Goal: Navigation & Orientation: Find specific page/section

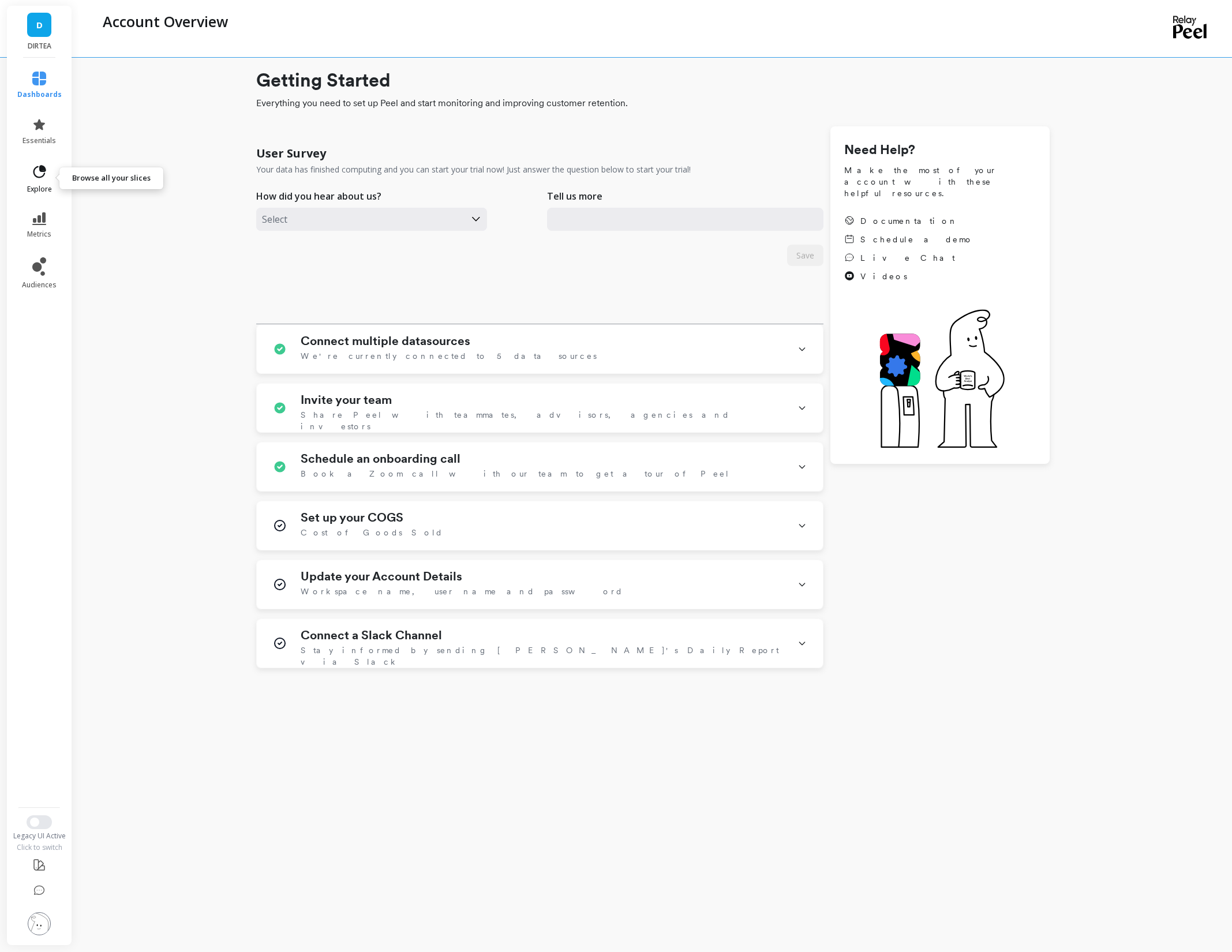
click at [47, 176] on link "explore" at bounding box center [40, 179] width 44 height 30
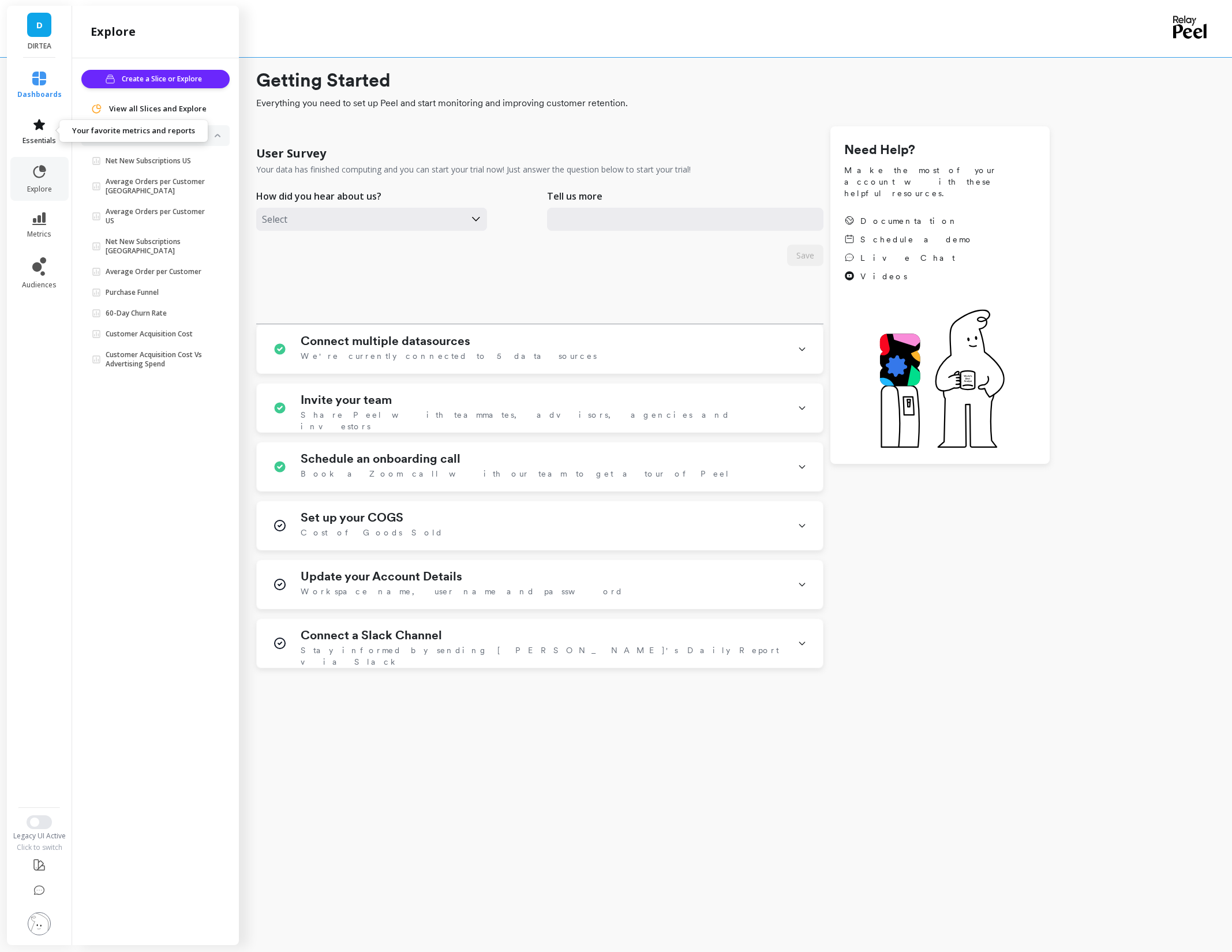
click at [34, 131] on icon at bounding box center [39, 124] width 14 height 14
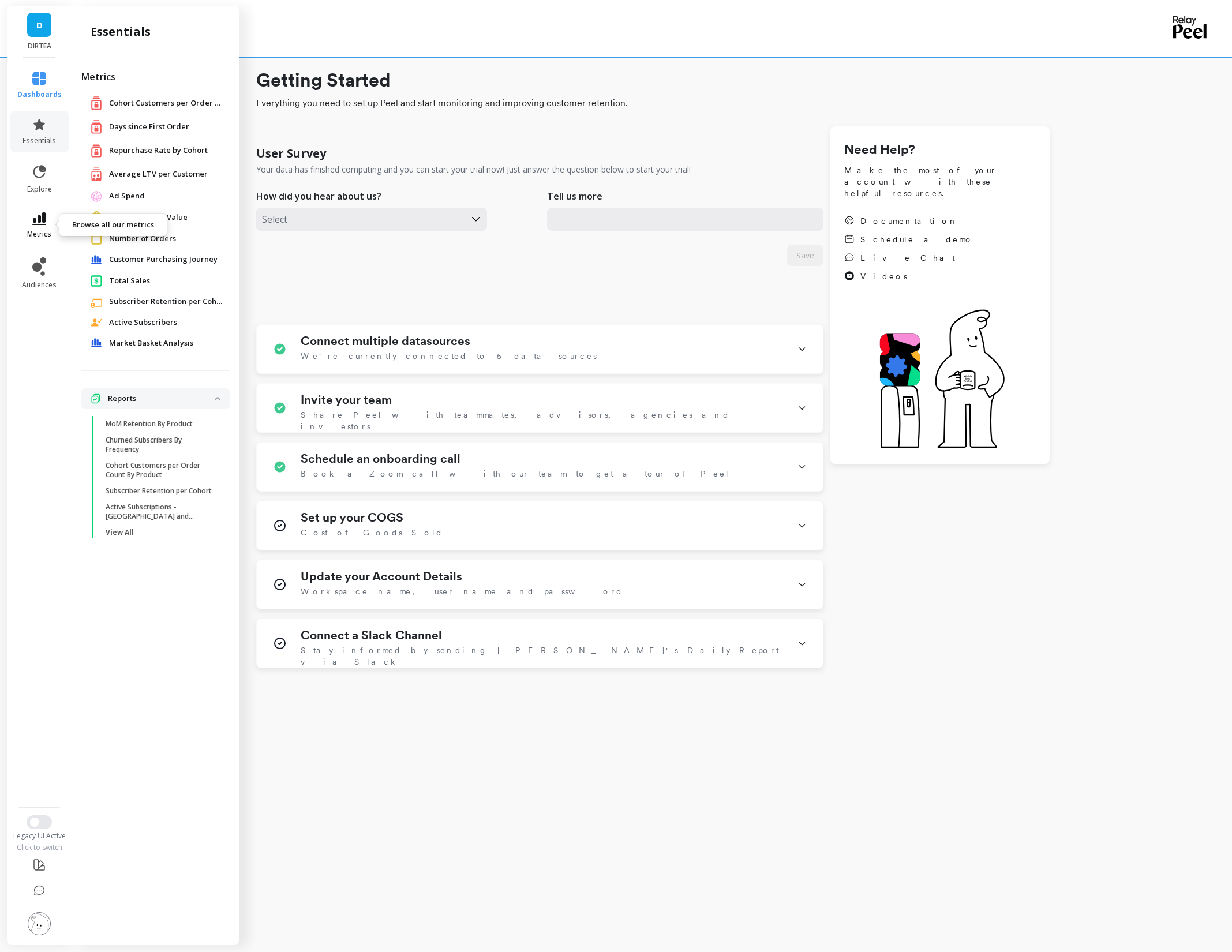
click at [40, 225] on link "metrics" at bounding box center [40, 225] width 44 height 27
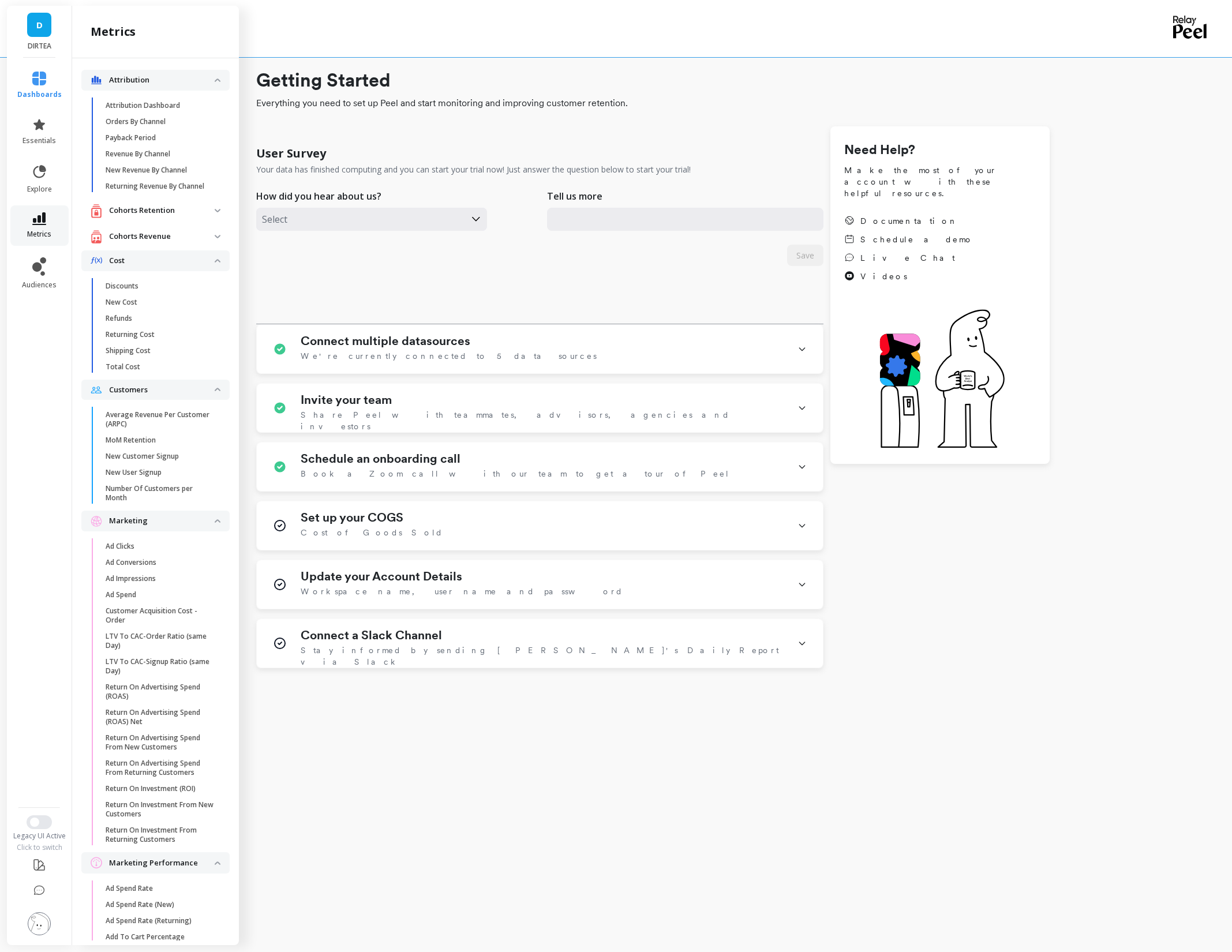
scroll to position [1660, 0]
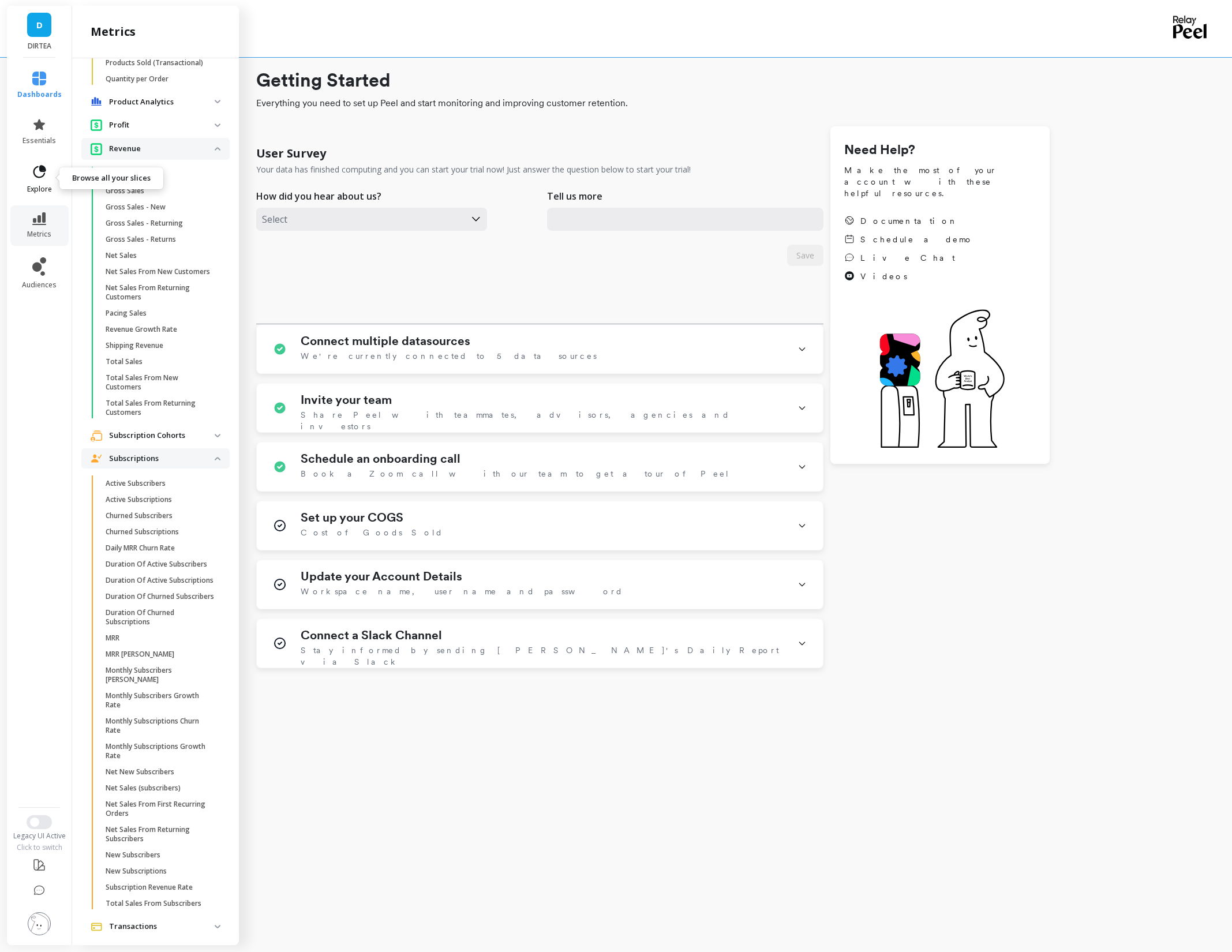
click at [38, 177] on icon at bounding box center [40, 171] width 13 height 13
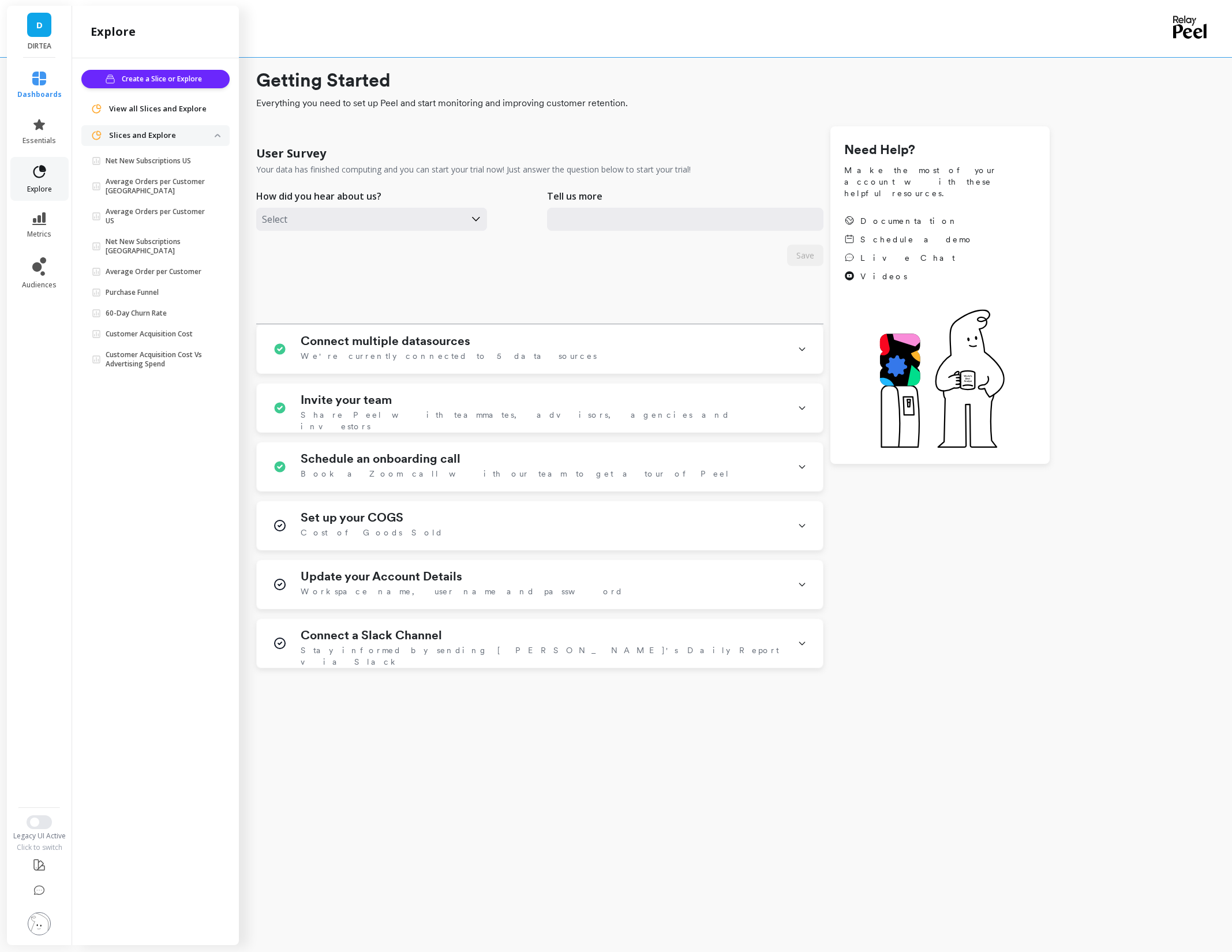
scroll to position [0, 0]
click at [49, 265] on link "audiences" at bounding box center [40, 273] width 44 height 32
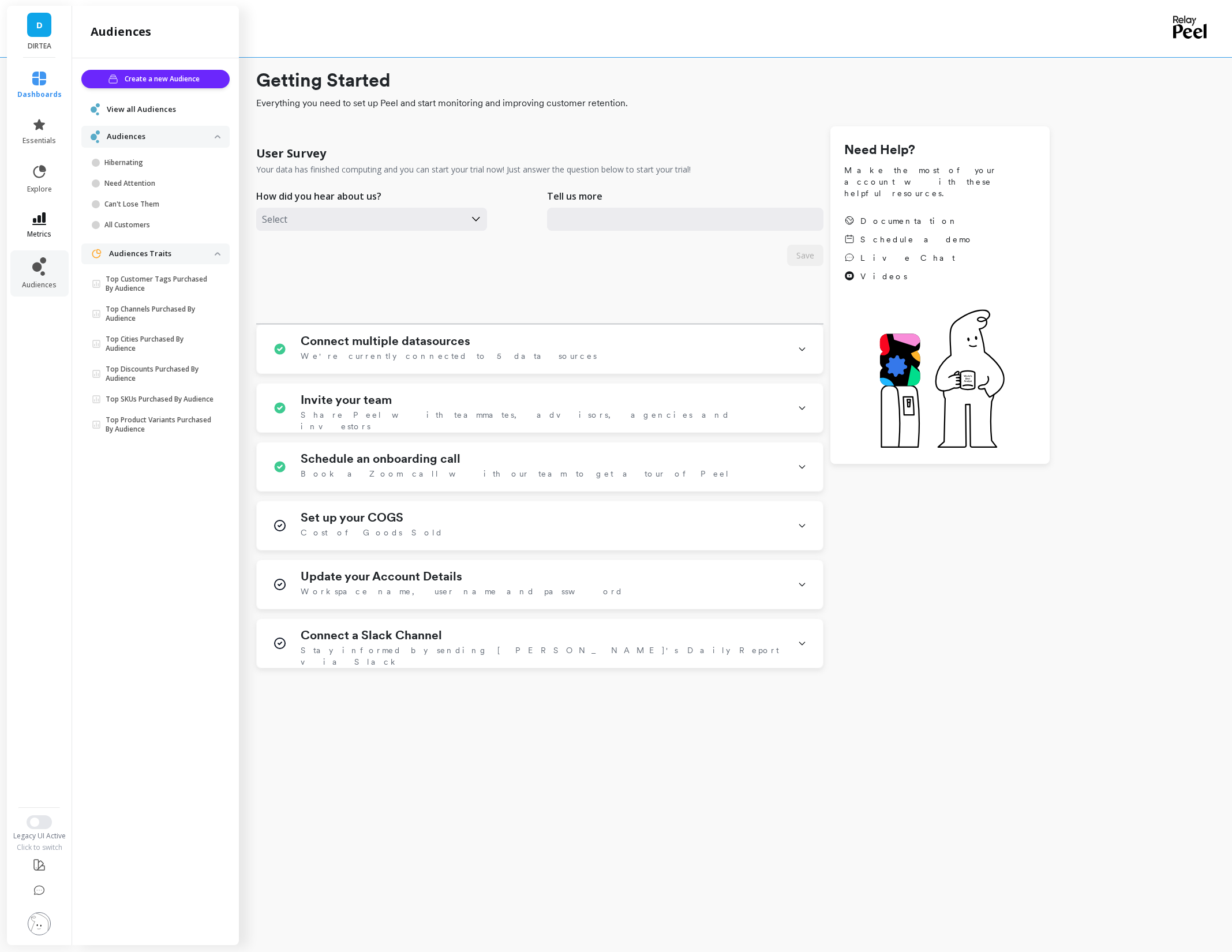
click at [44, 227] on link "metrics" at bounding box center [40, 225] width 44 height 27
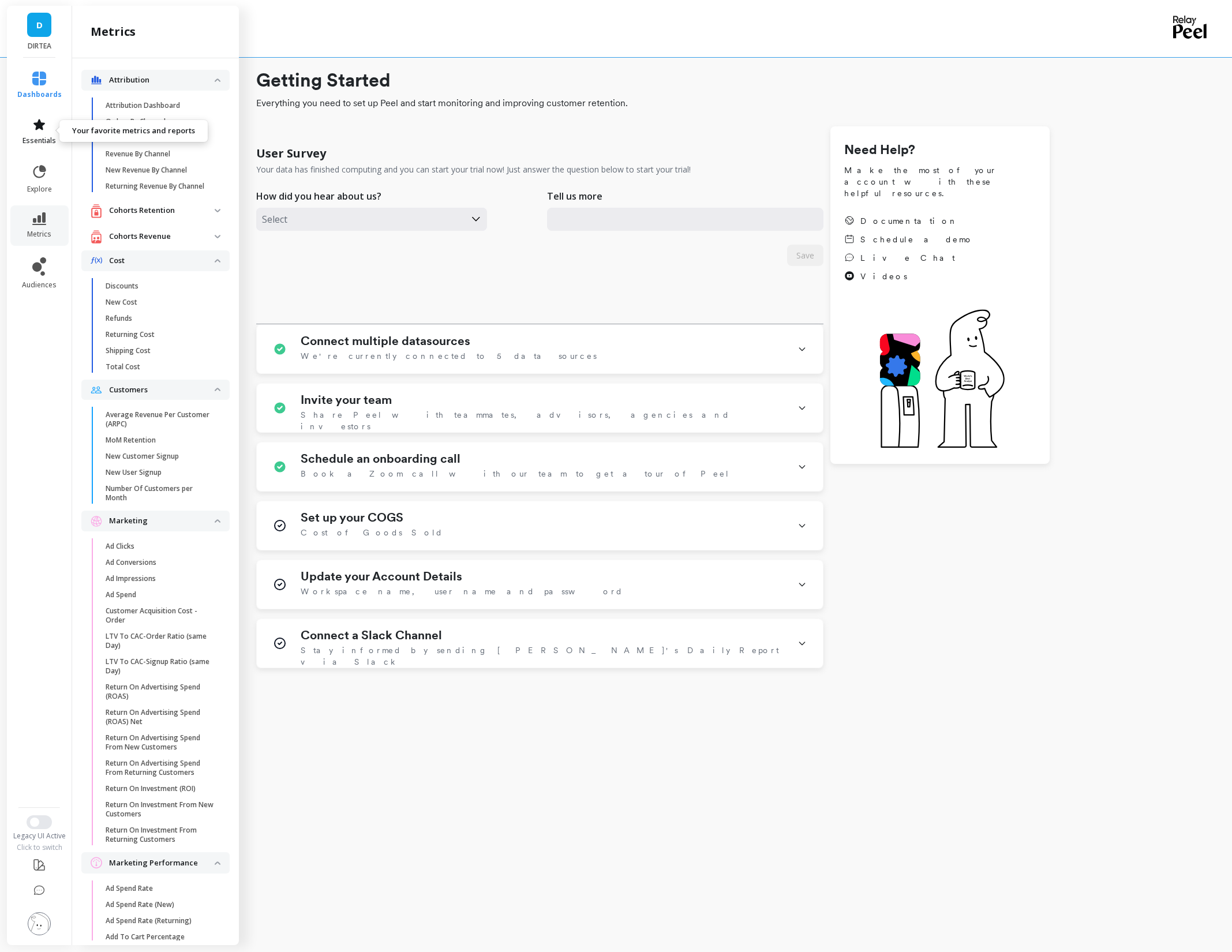
click at [48, 127] on link "essentials" at bounding box center [40, 132] width 44 height 28
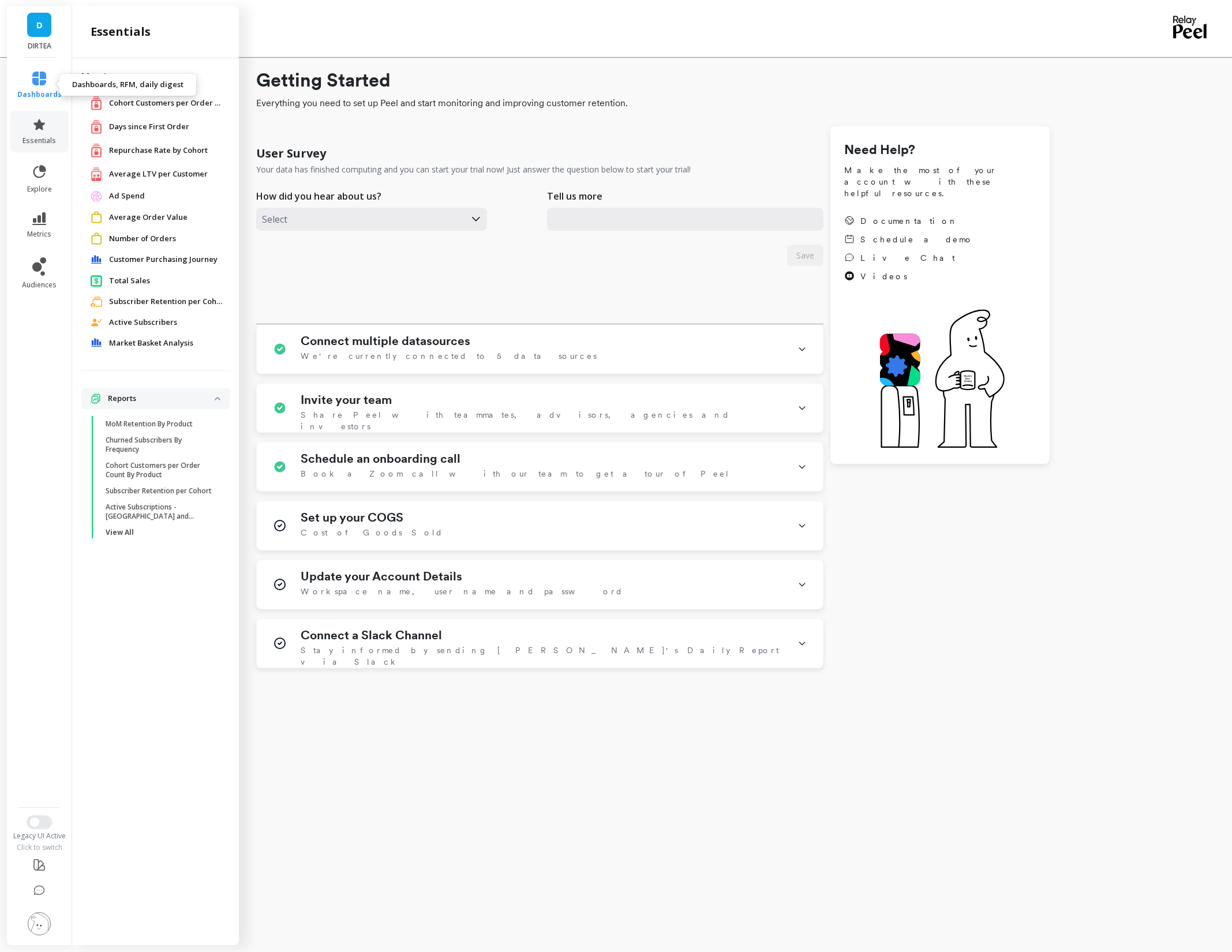
click at [39, 82] on icon at bounding box center [39, 78] width 14 height 14
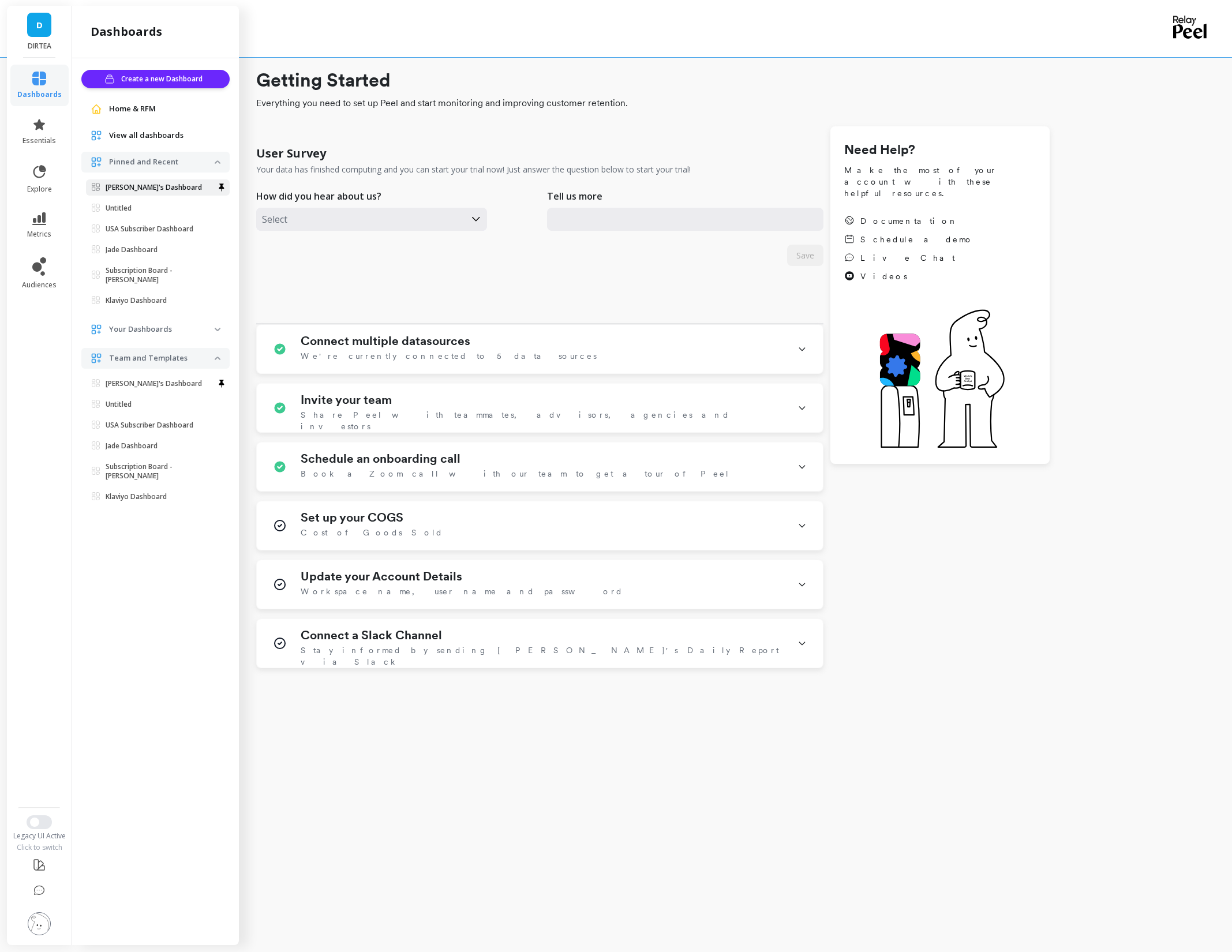
click at [139, 183] on p "[PERSON_NAME]'s Dashboard" at bounding box center [154, 187] width 96 height 9
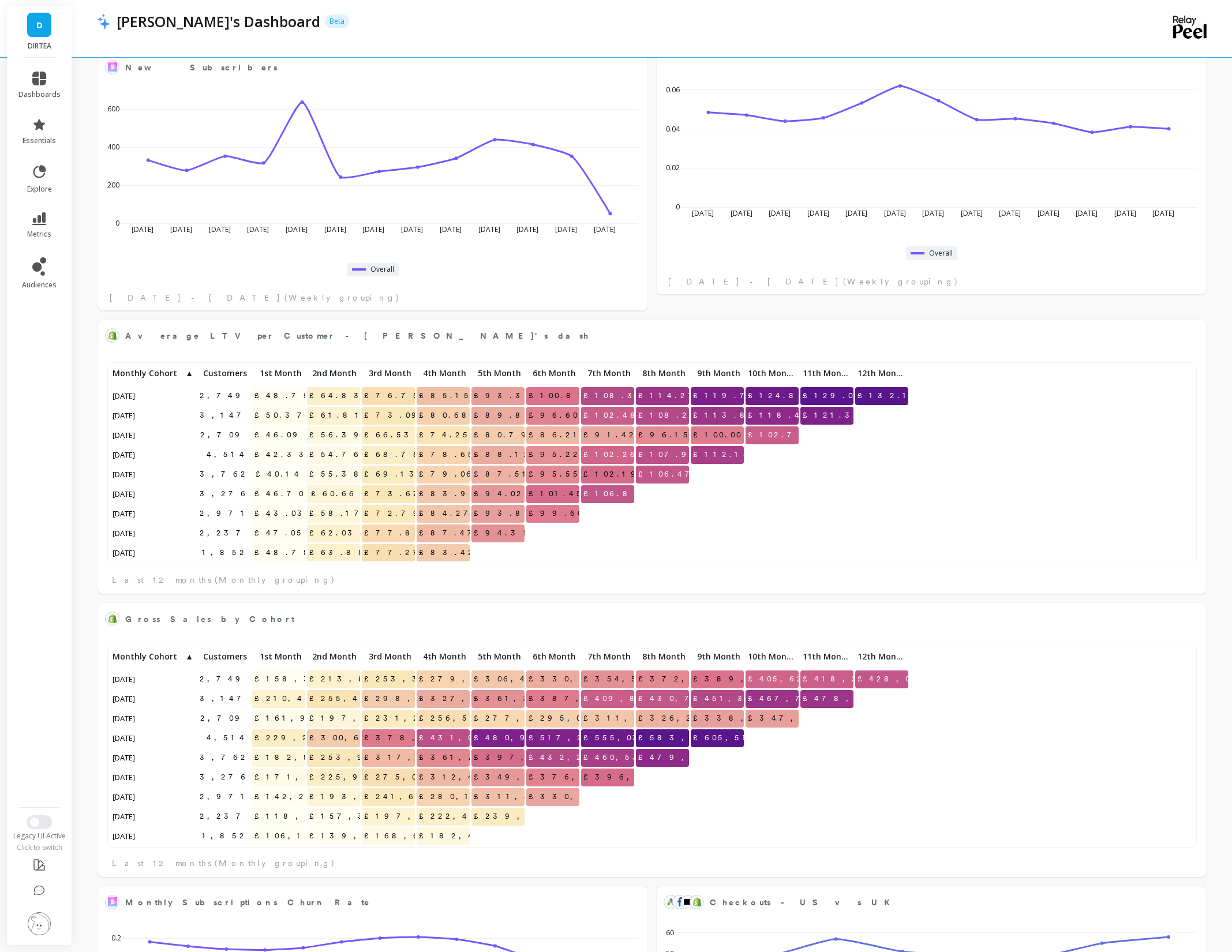
scroll to position [633, 0]
